Goal: Check status

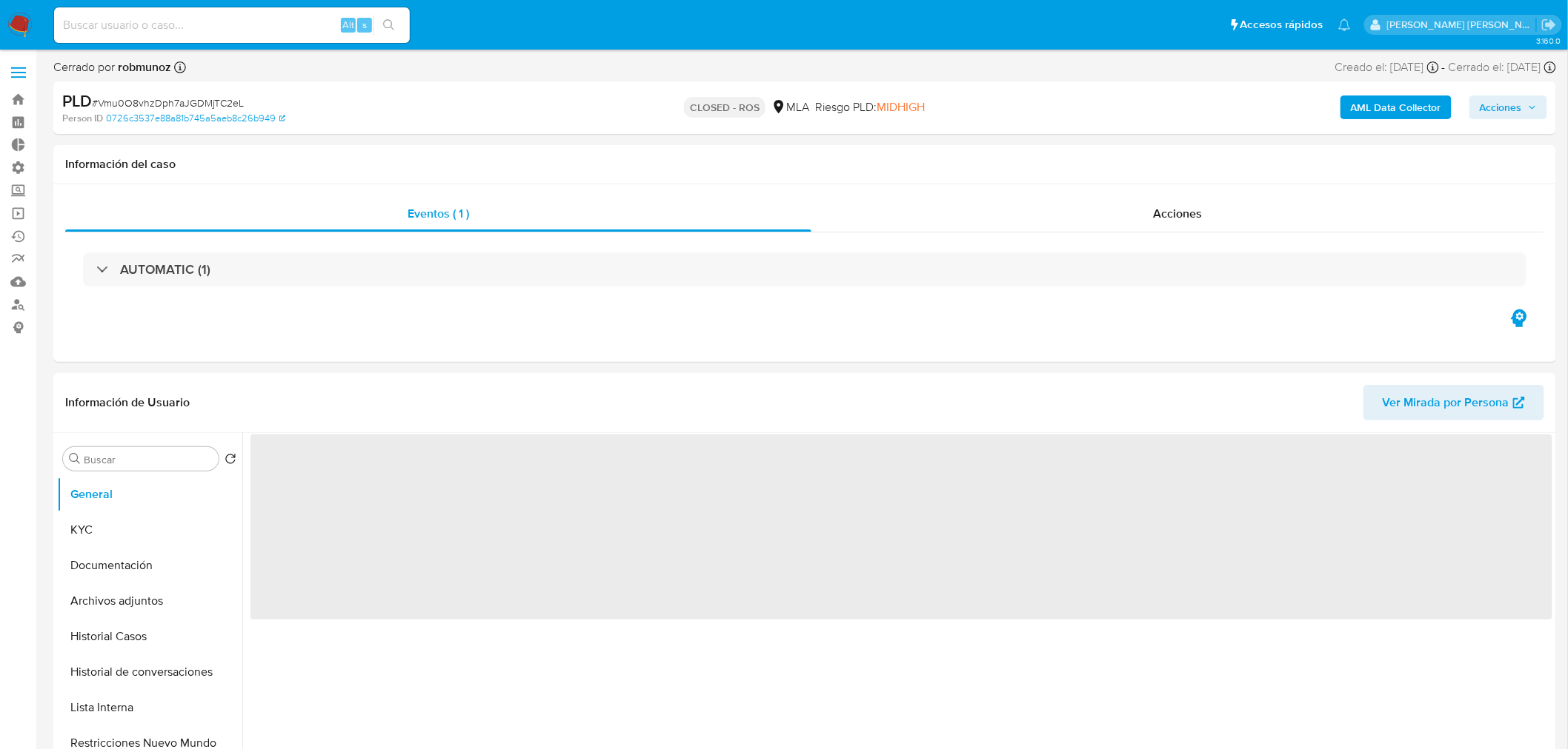
select select "10"
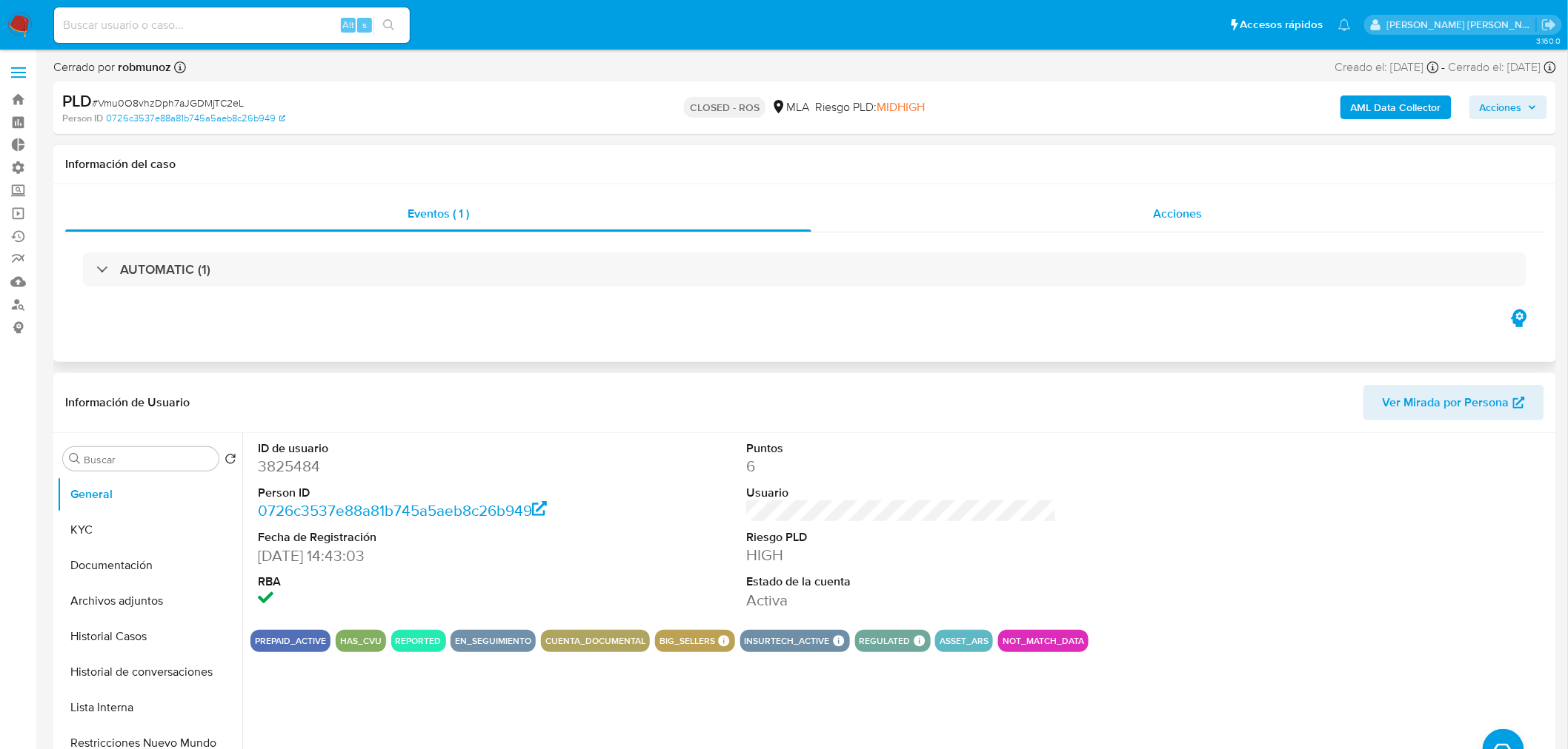
click at [1215, 208] on div "Acciones" at bounding box center [1178, 214] width 733 height 35
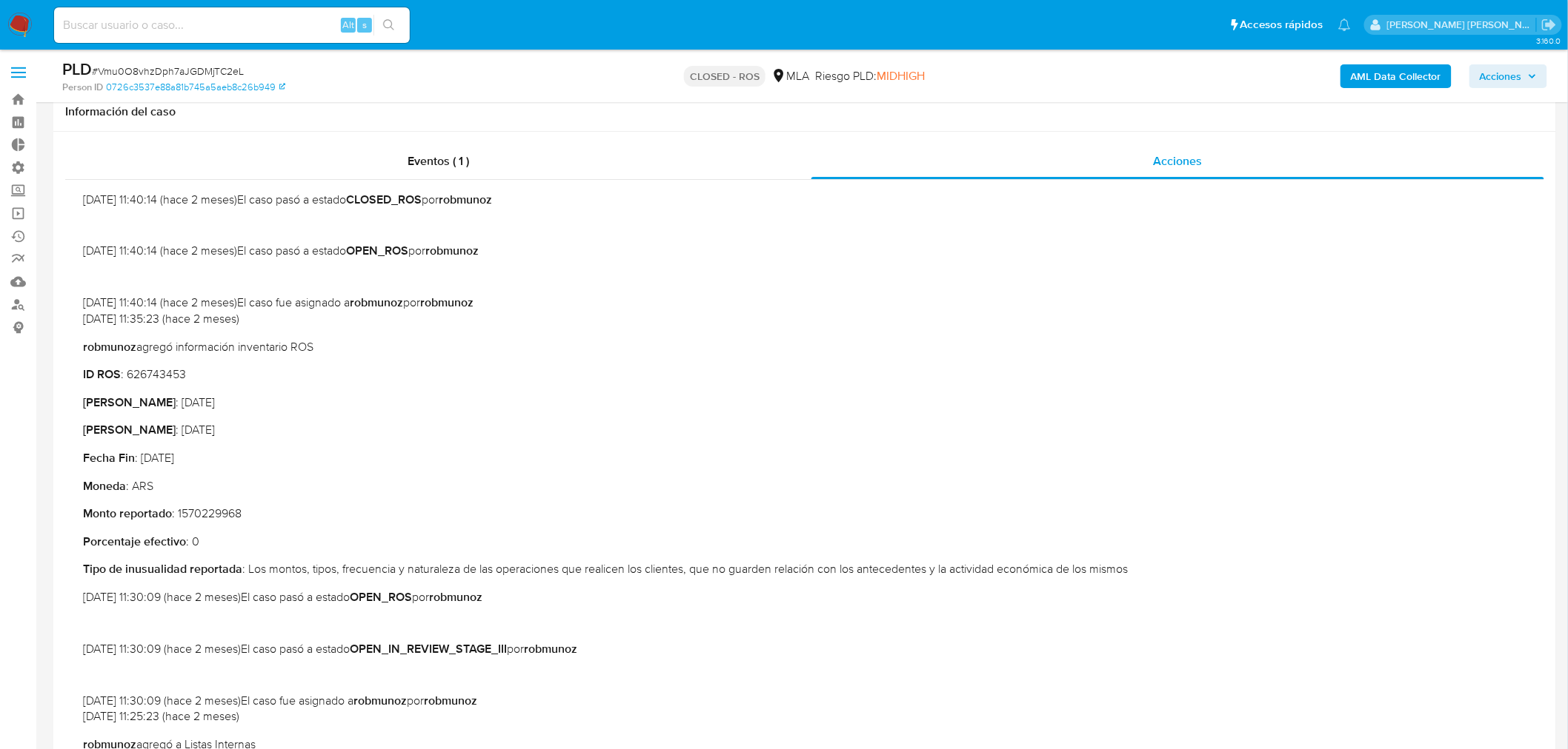
scroll to position [411, 0]
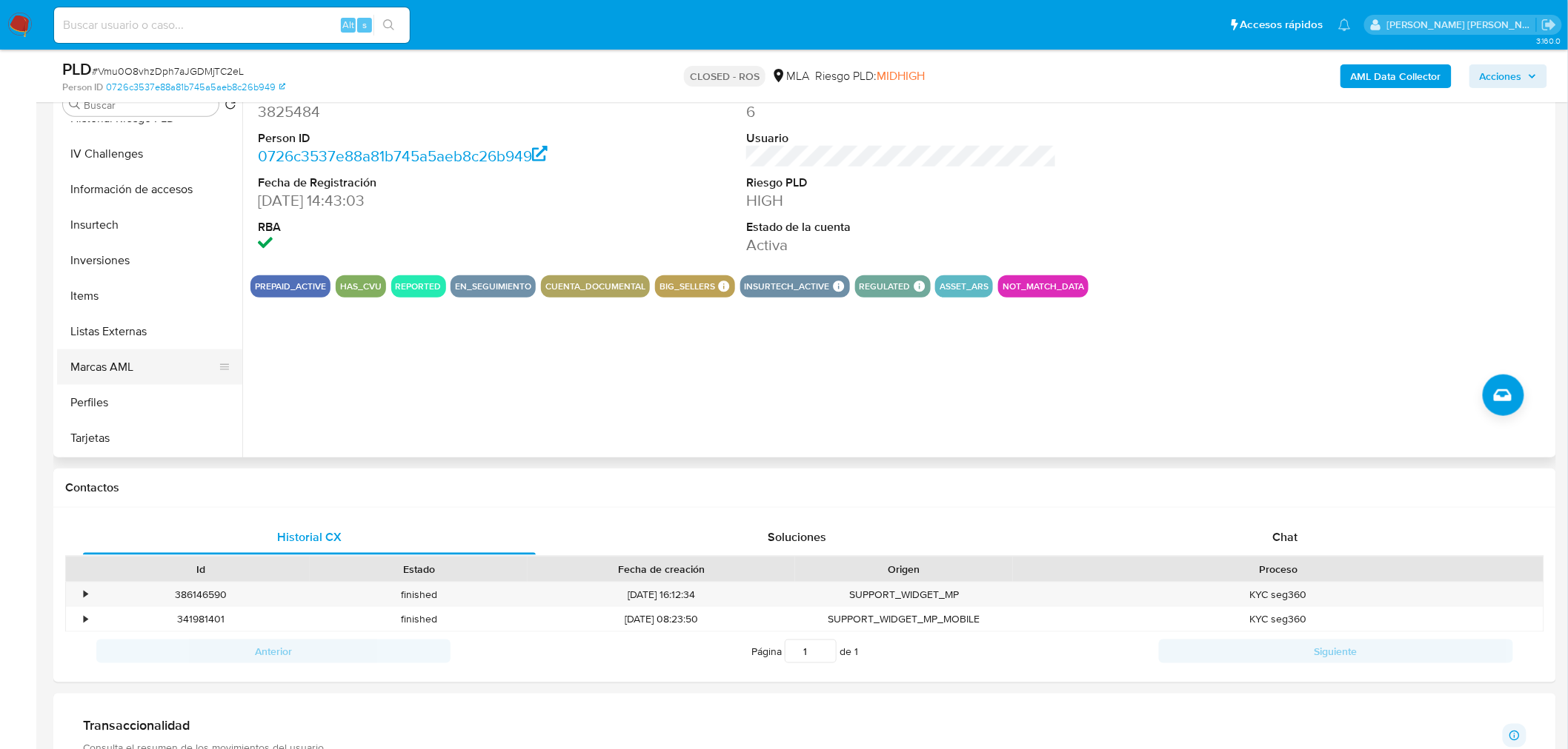
click at [124, 370] on button "Marcas AML" at bounding box center [143, 367] width 173 height 35
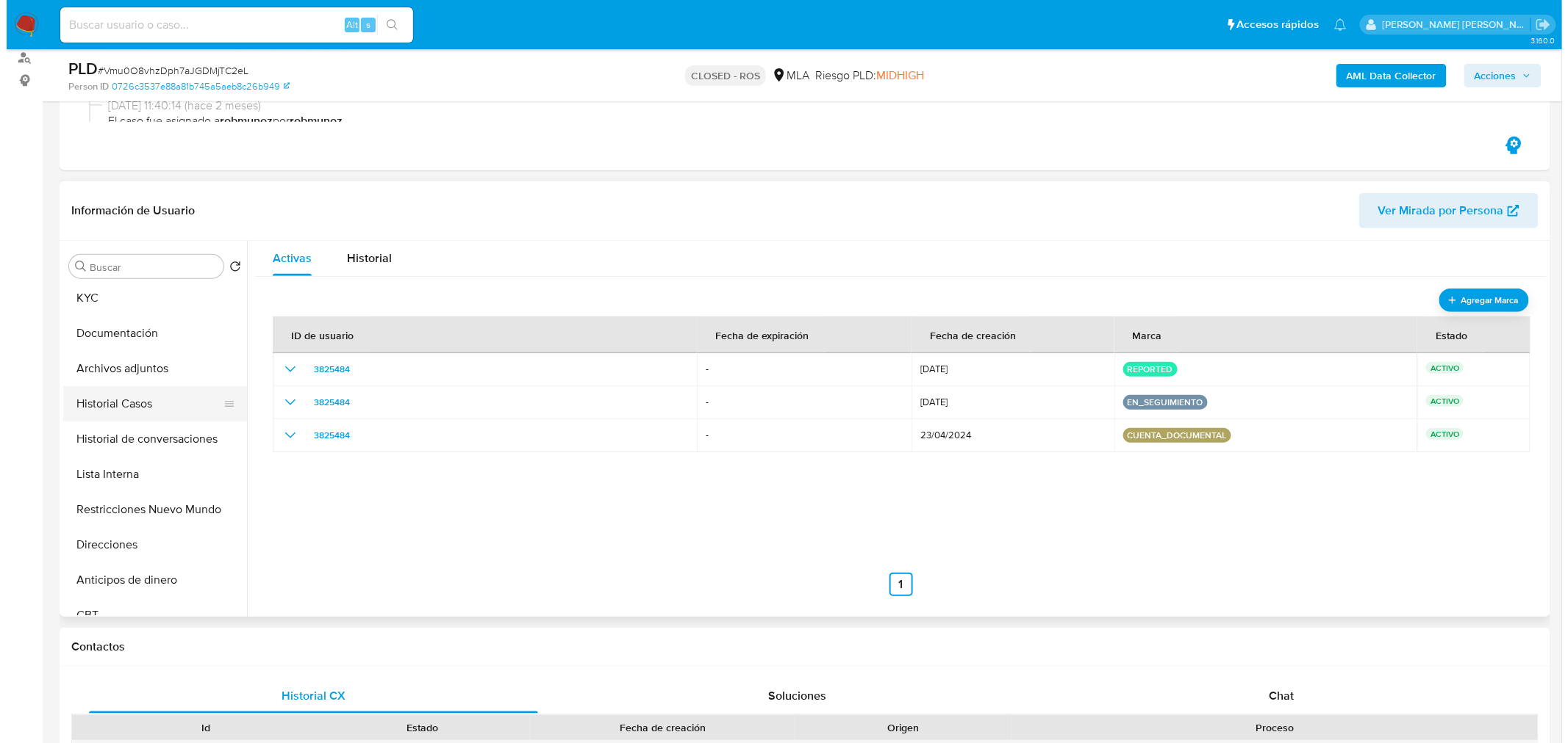
scroll to position [38, 0]
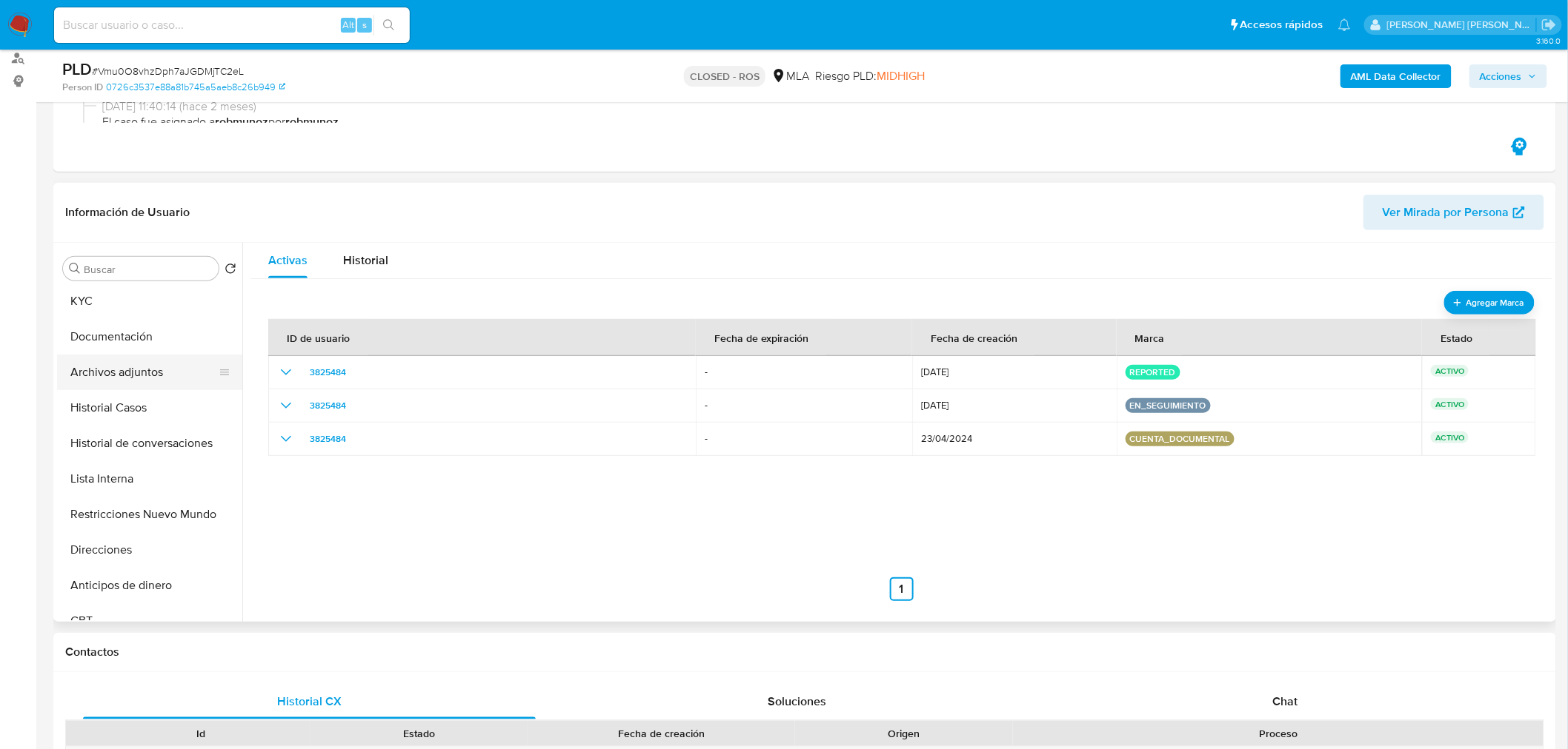
click at [139, 376] on button "Archivos adjuntos" at bounding box center [143, 372] width 173 height 35
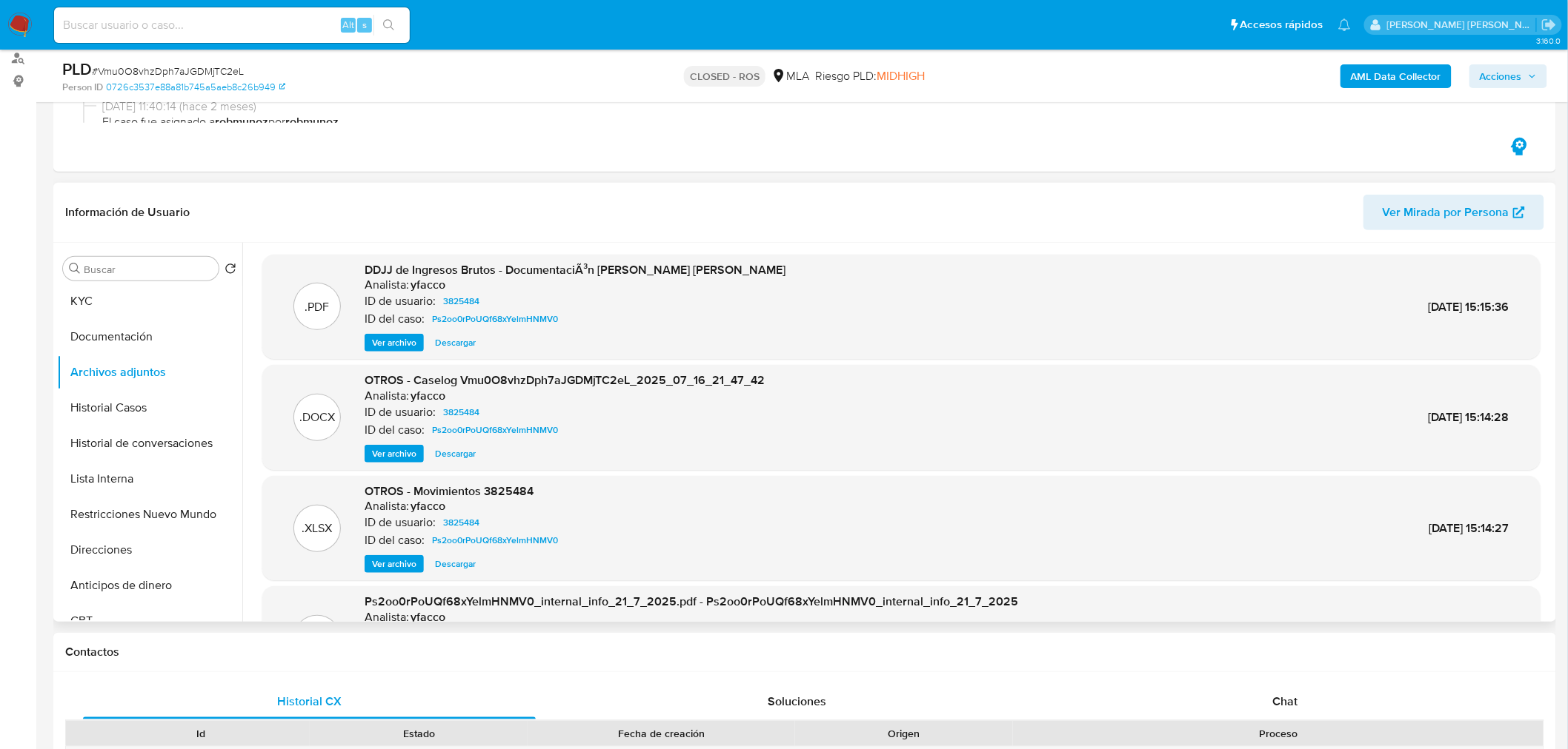
click at [406, 458] on span "Ver archivo" at bounding box center [393, 453] width 44 height 14
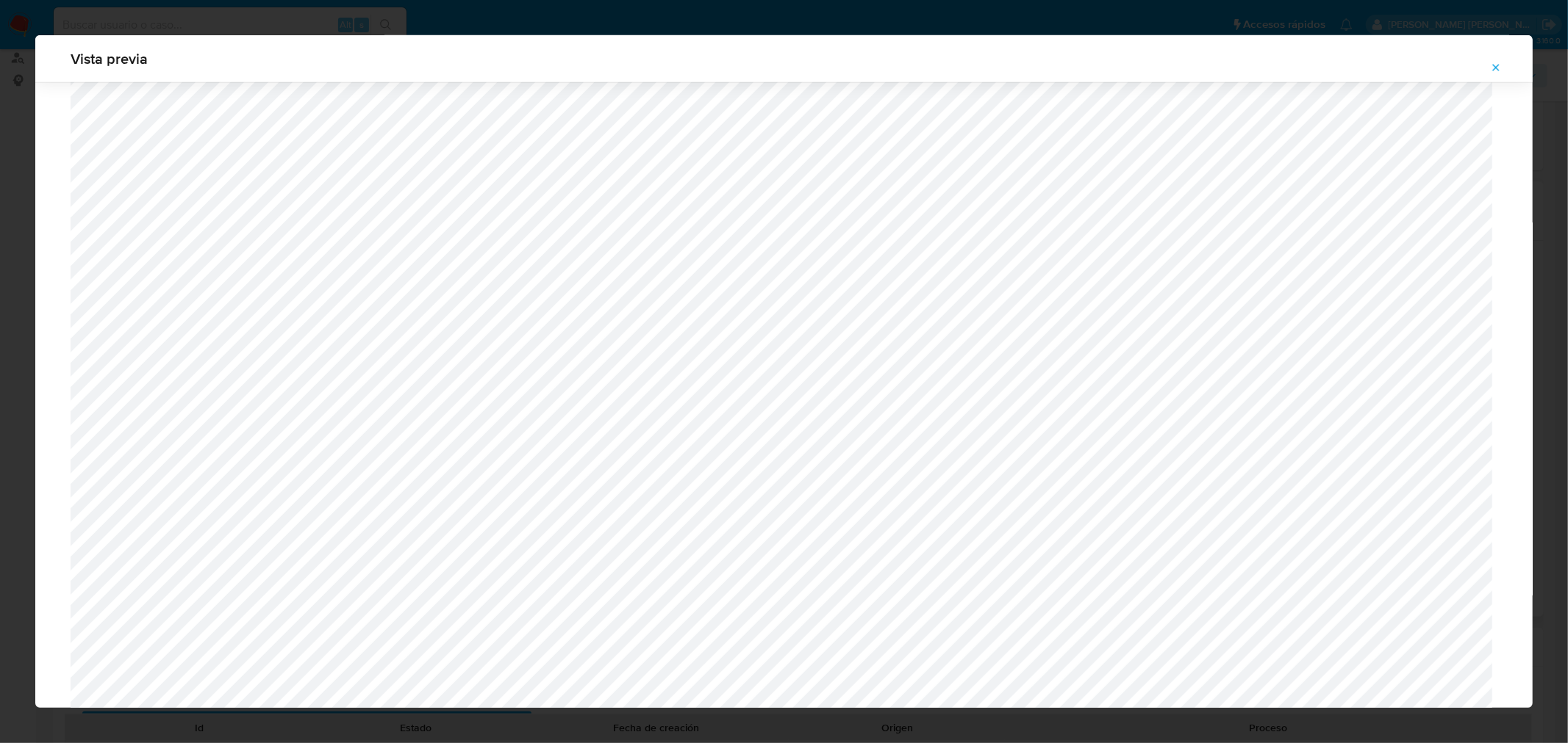
scroll to position [1096, 0]
drag, startPoint x: 1489, startPoint y: 68, endPoint x: 1375, endPoint y: 129, distance: 129.3
click at [1487, 70] on button "Attachment preview" at bounding box center [1496, 67] width 32 height 23
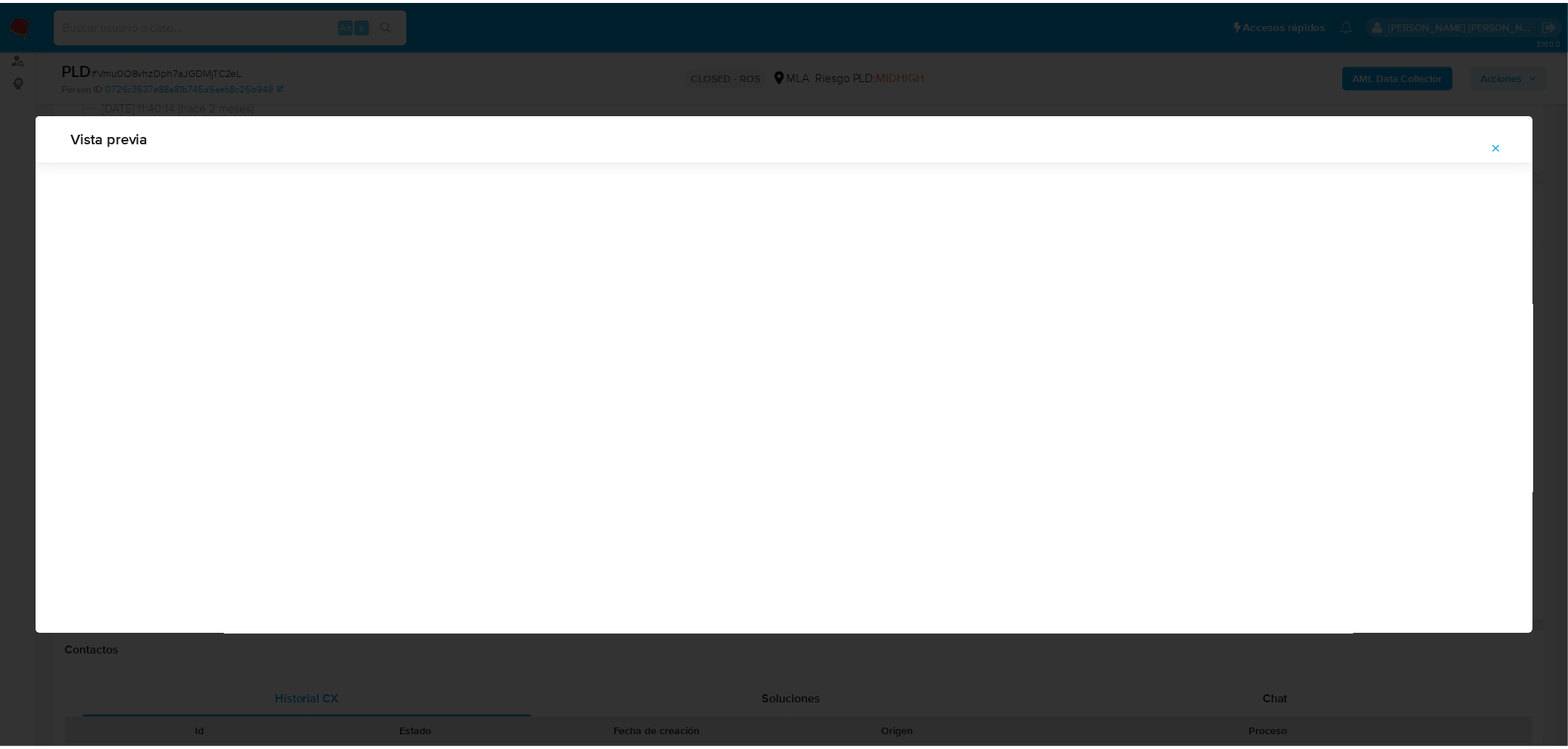
scroll to position [0, 0]
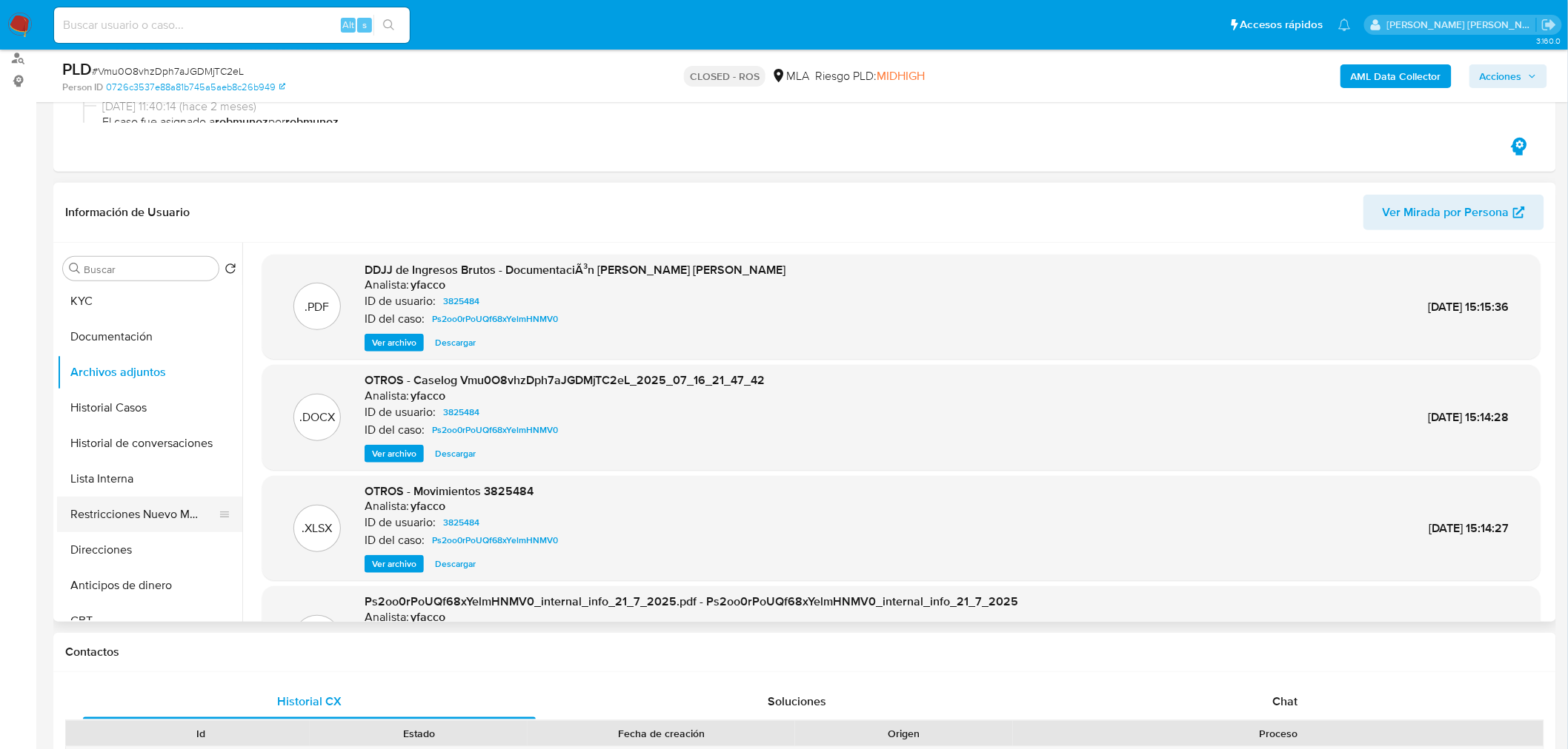
click at [201, 528] on button "Restricciones Nuevo Mundo" at bounding box center [143, 514] width 173 height 35
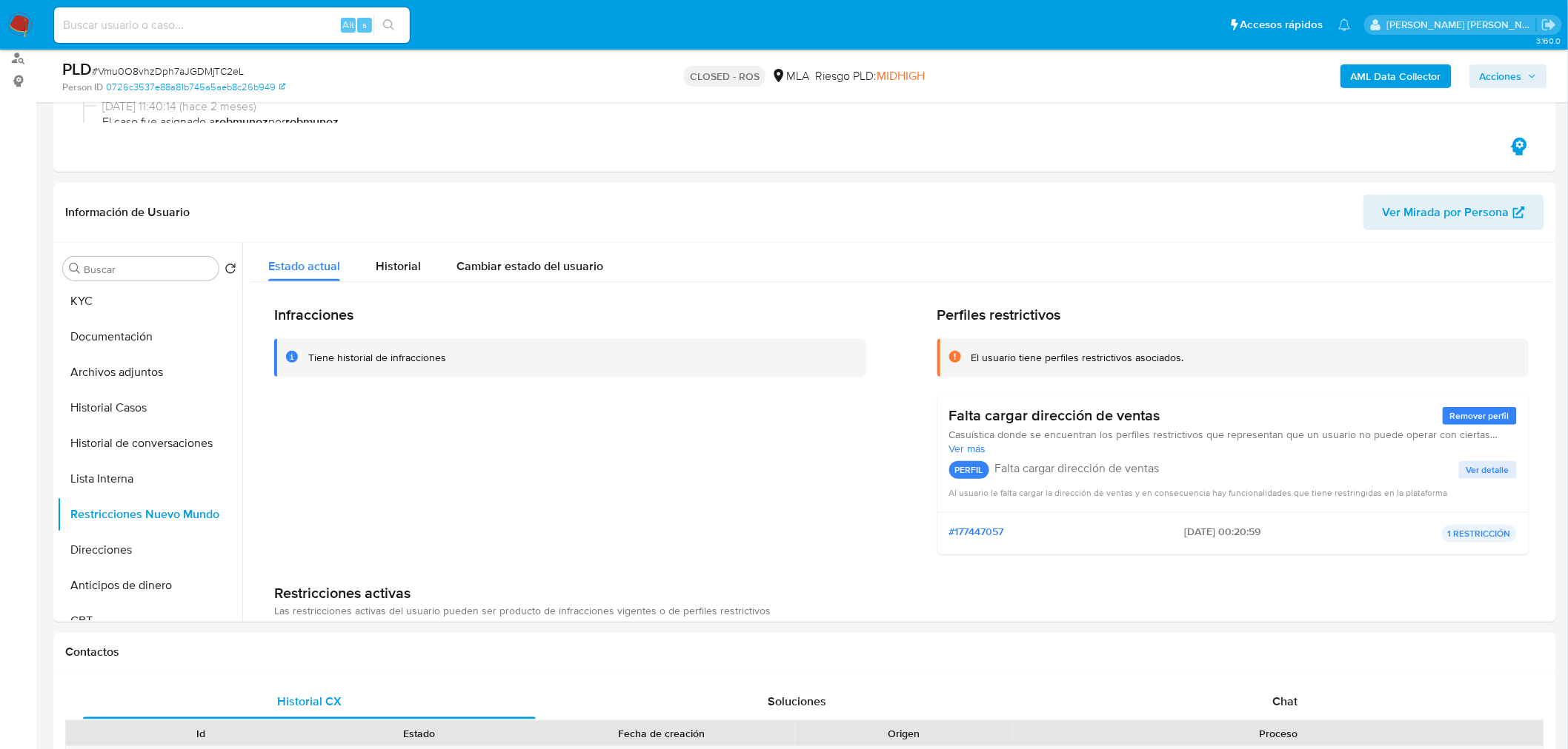
click at [8, 14] on img at bounding box center [20, 25] width 25 height 25
